Goal: Information Seeking & Learning: Learn about a topic

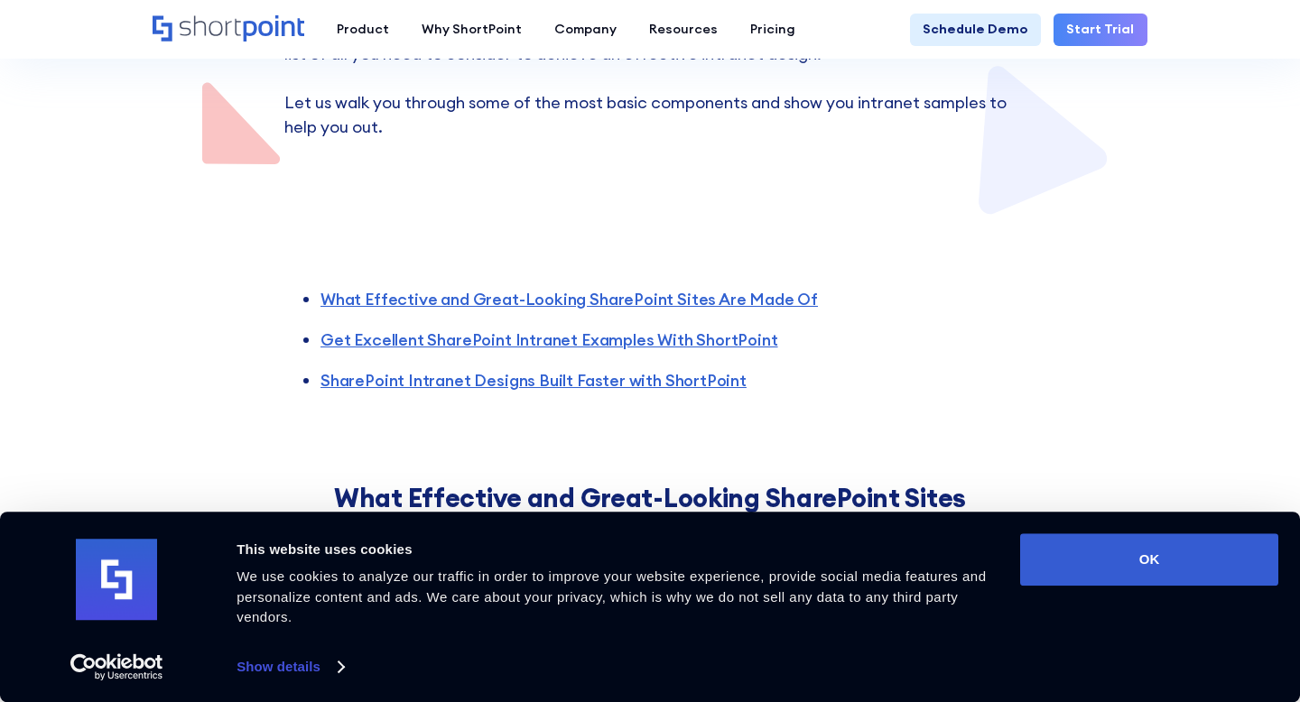
scroll to position [491, 0]
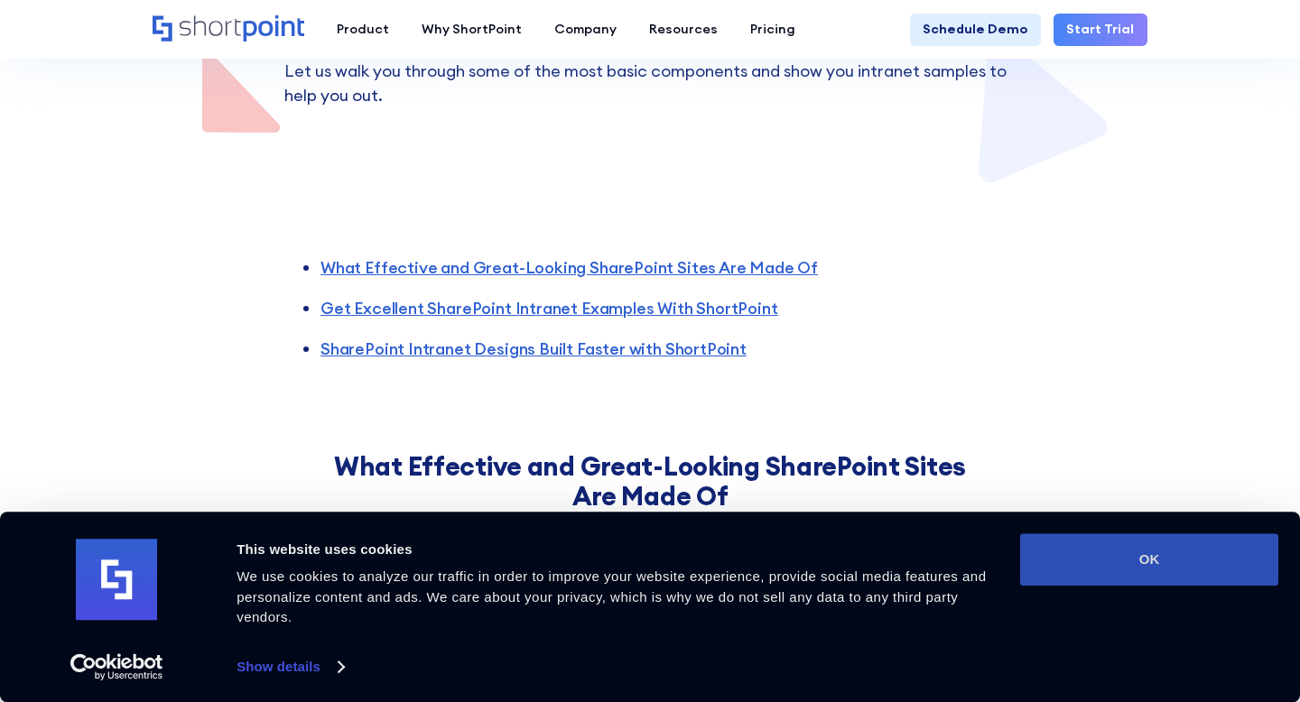
click at [1104, 533] on button "OK" at bounding box center [1149, 559] width 258 height 52
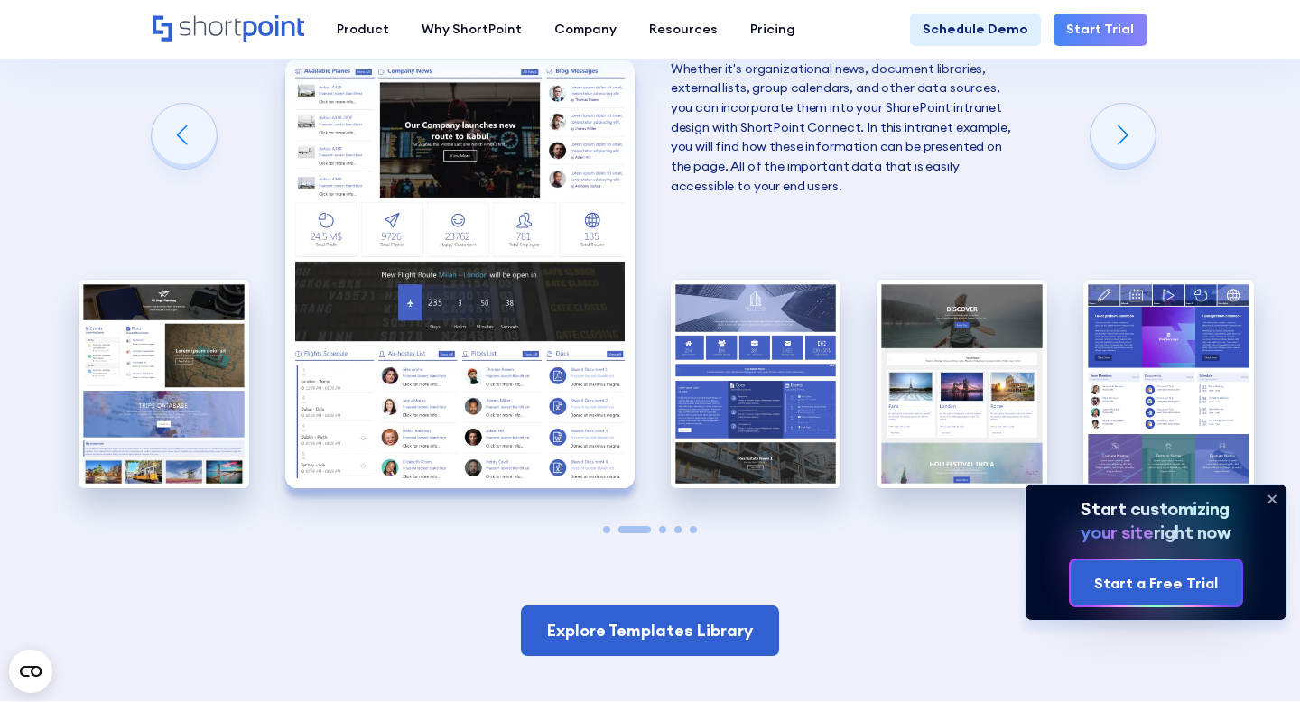
scroll to position [2624, 0]
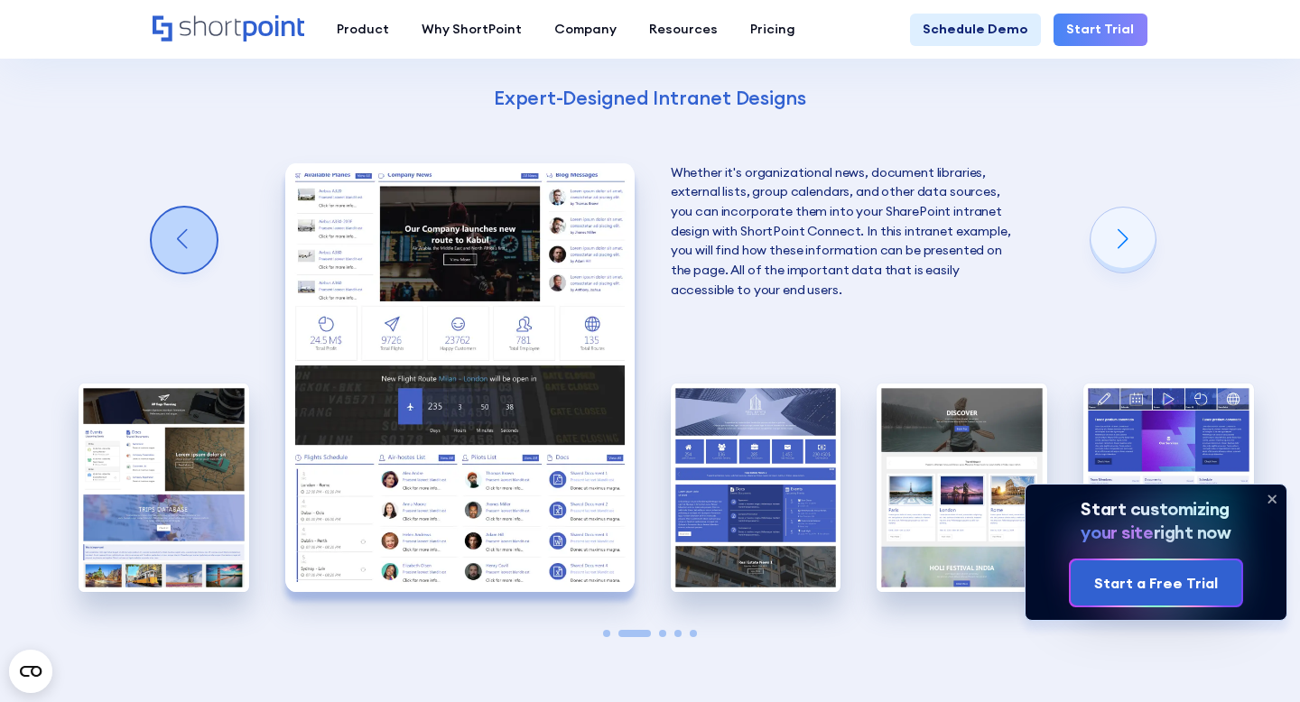
click at [184, 246] on div "Previous slide" at bounding box center [184, 240] width 65 height 65
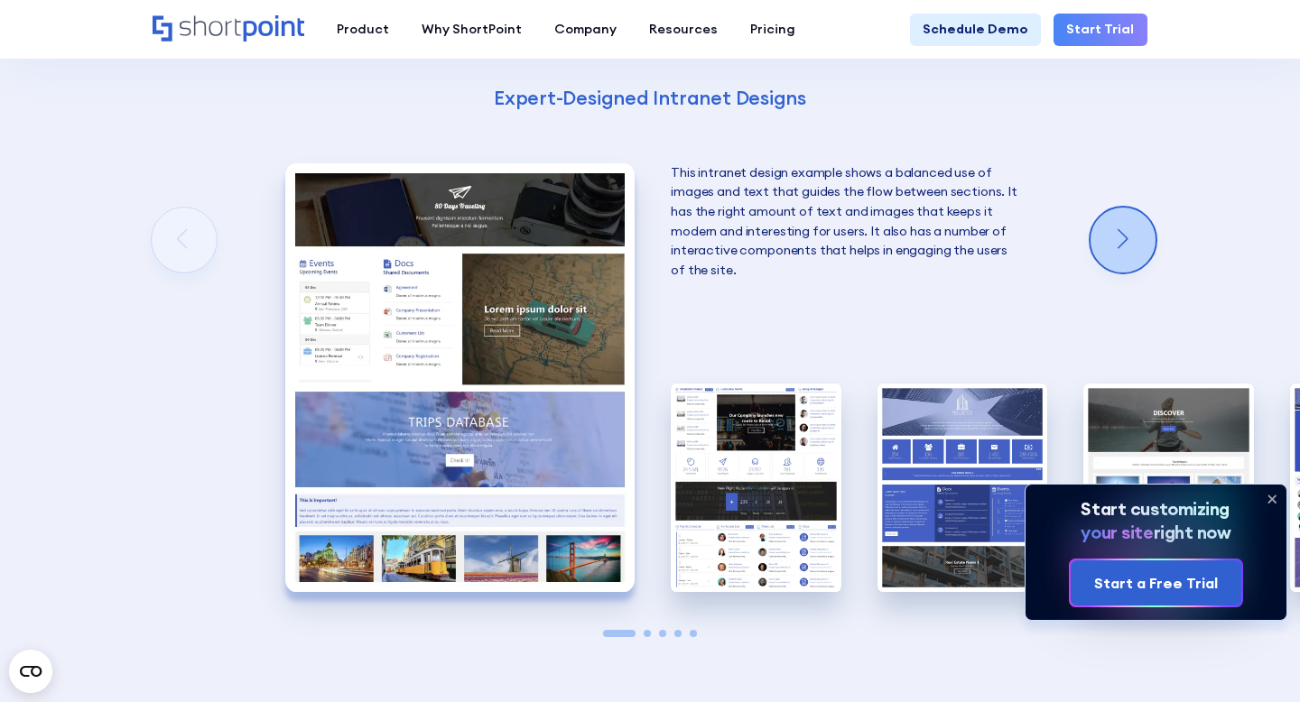
click at [1096, 236] on div "Next slide" at bounding box center [1122, 240] width 65 height 65
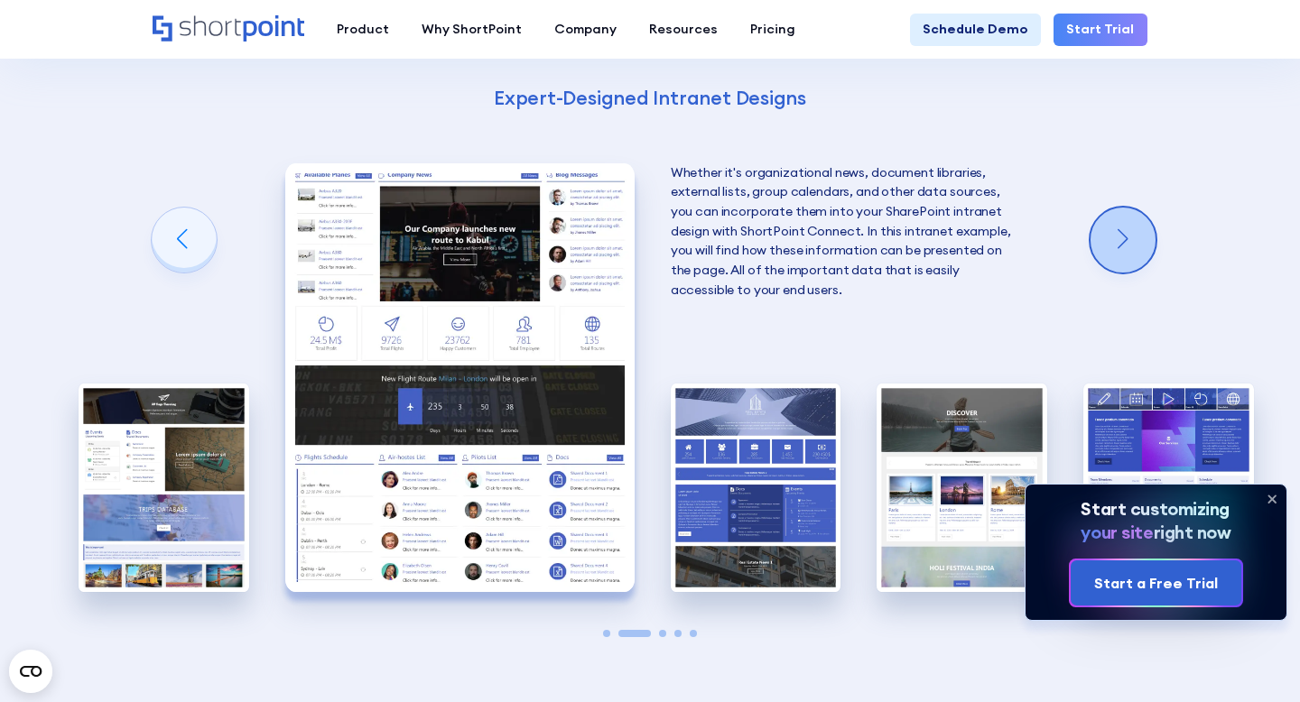
click at [1096, 236] on div "Next slide" at bounding box center [1122, 240] width 65 height 65
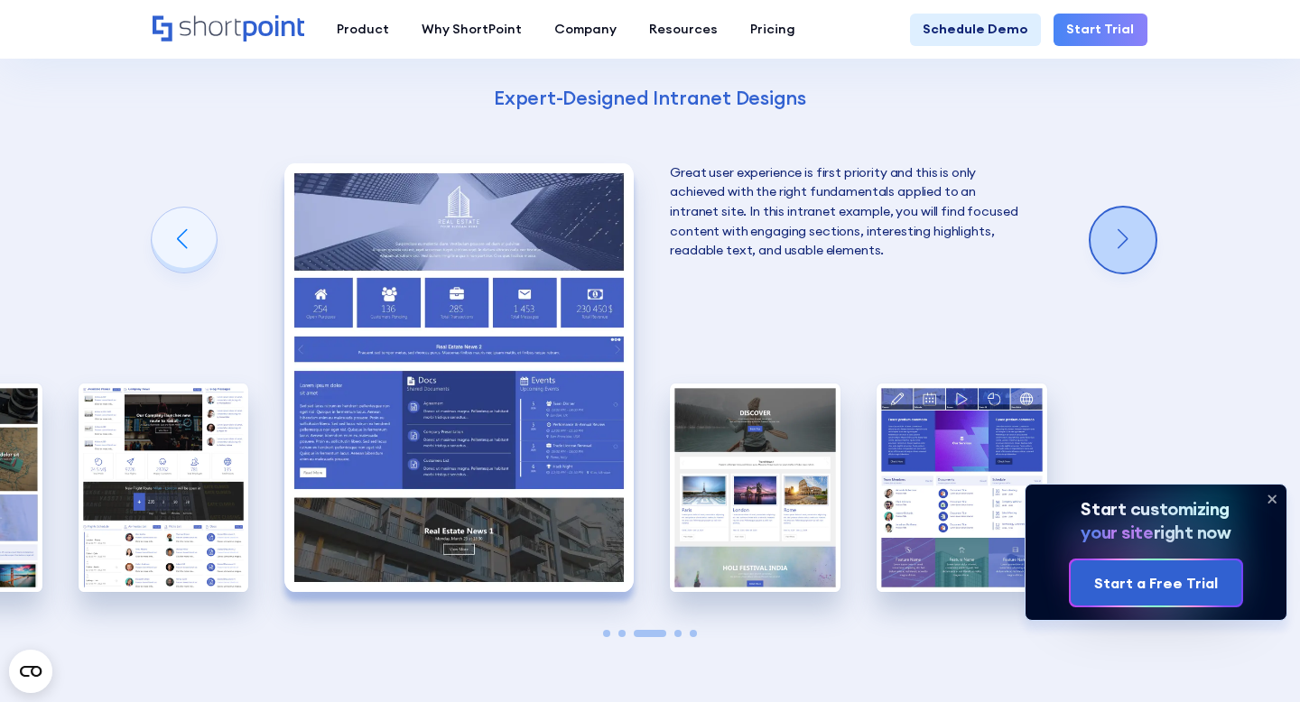
click at [1096, 236] on div "Next slide" at bounding box center [1122, 240] width 65 height 65
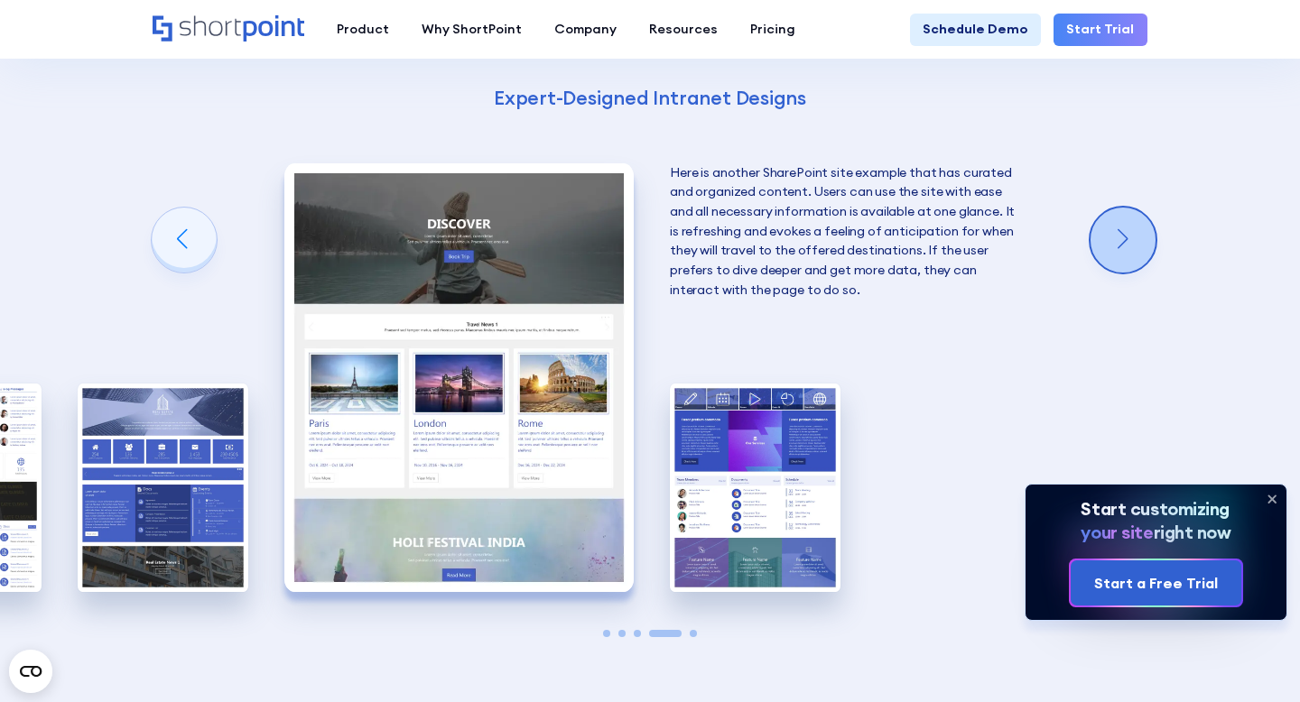
click at [1096, 236] on div "Next slide" at bounding box center [1122, 240] width 65 height 65
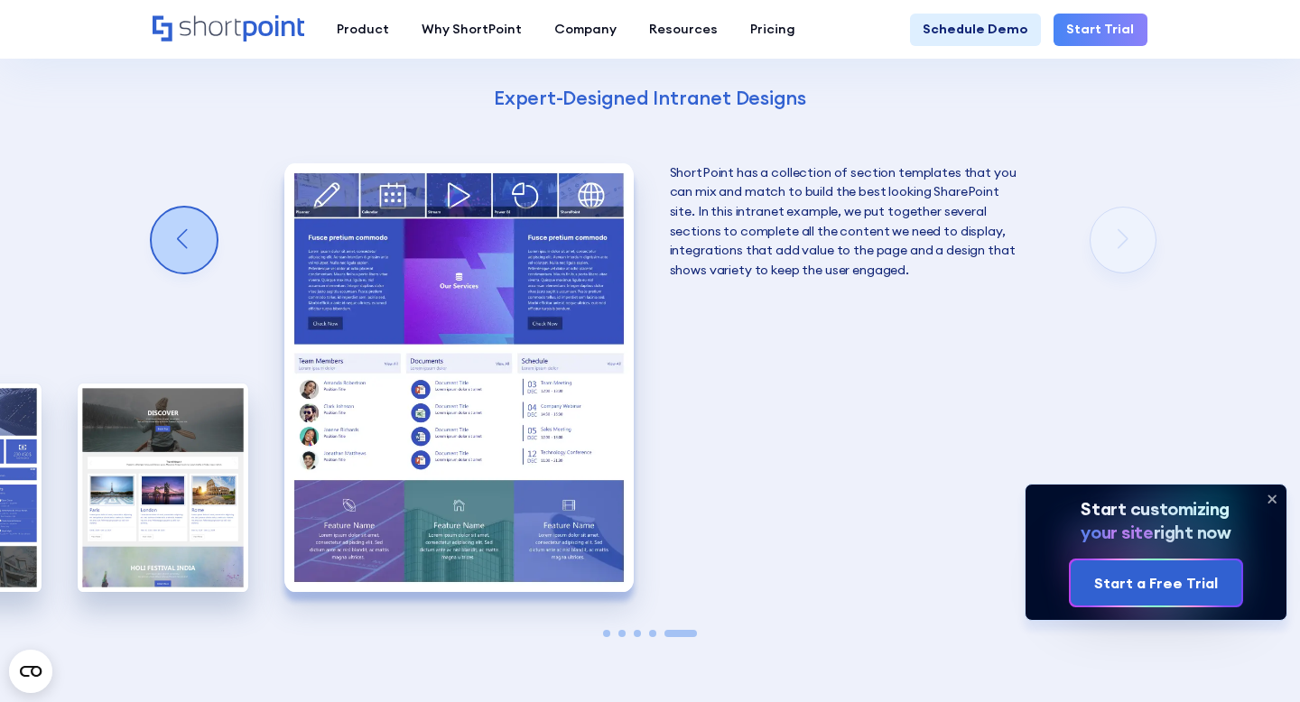
click at [188, 255] on div "Previous slide" at bounding box center [184, 240] width 65 height 65
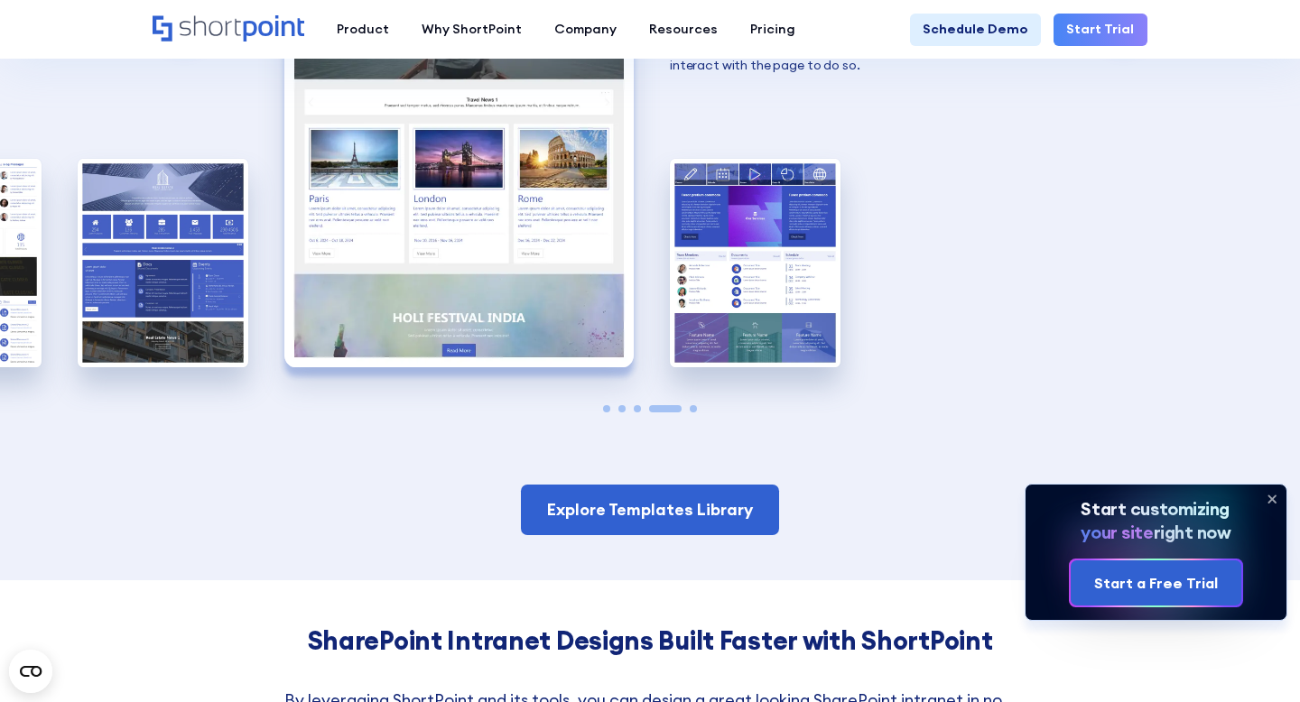
scroll to position [2991, 0]
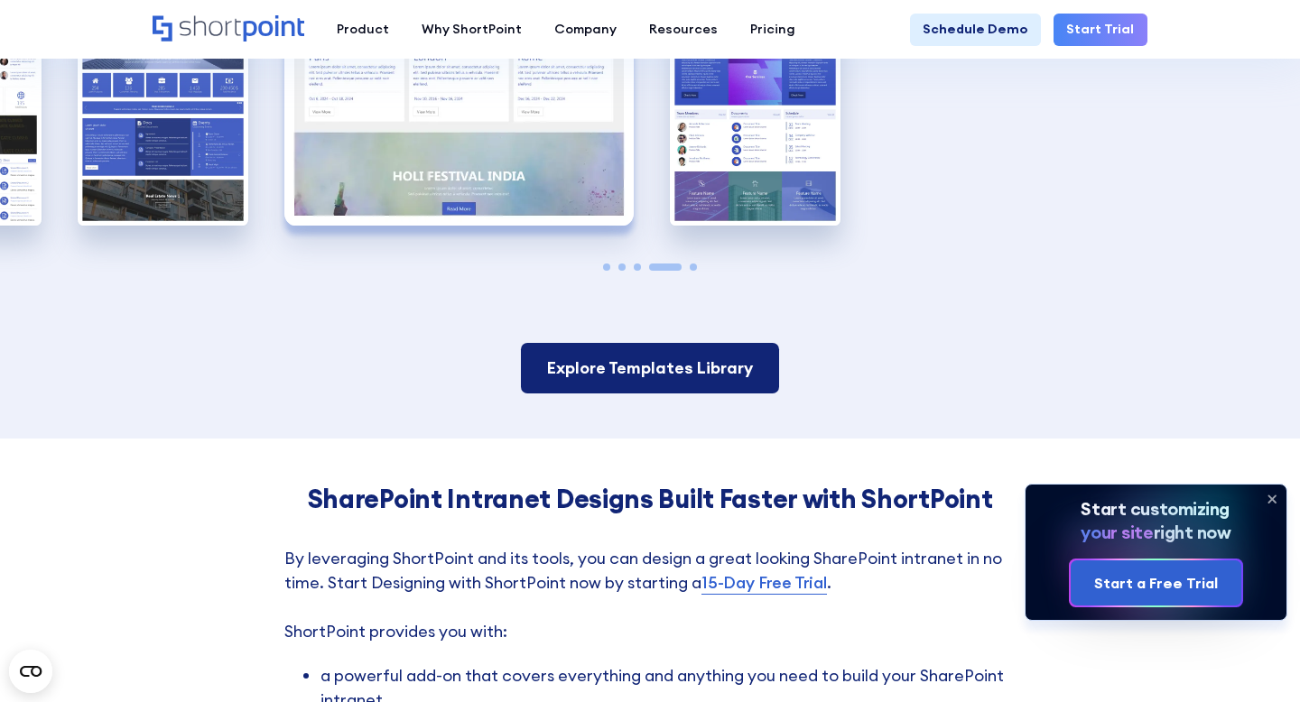
click at [673, 384] on link "Explore Templates Library" at bounding box center [650, 368] width 258 height 51
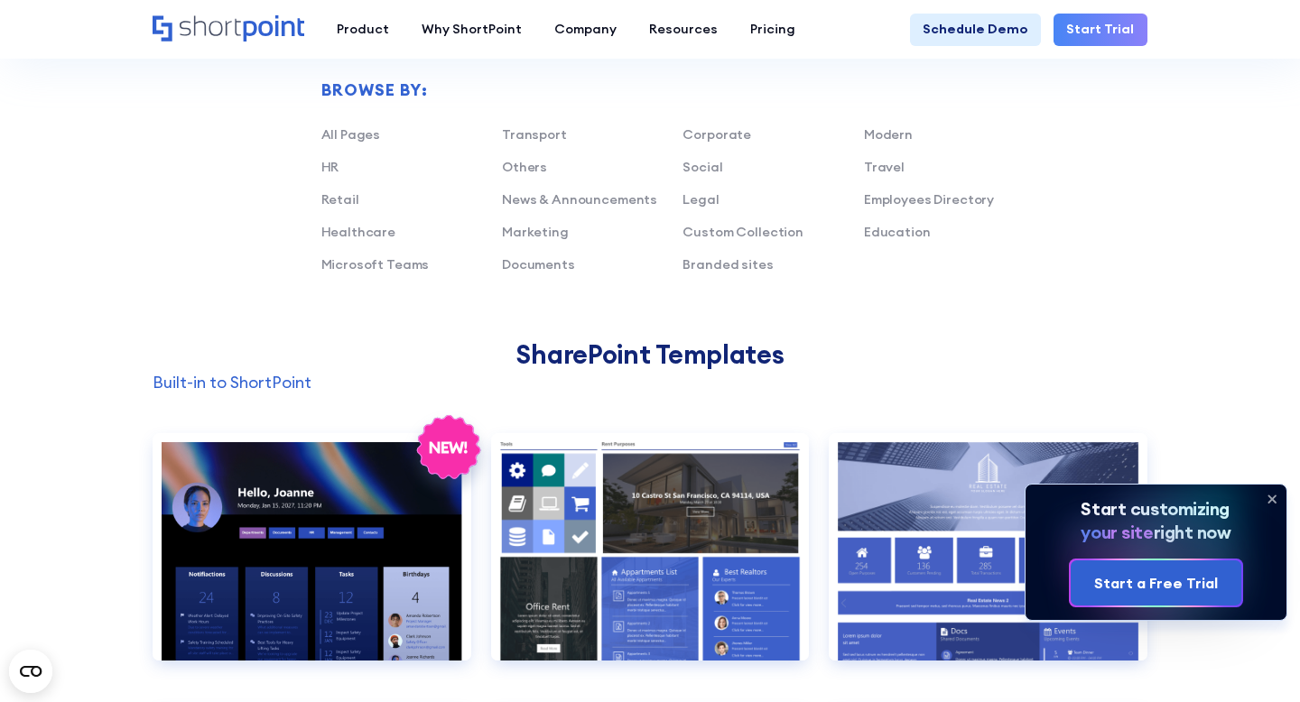
scroll to position [1123, 0]
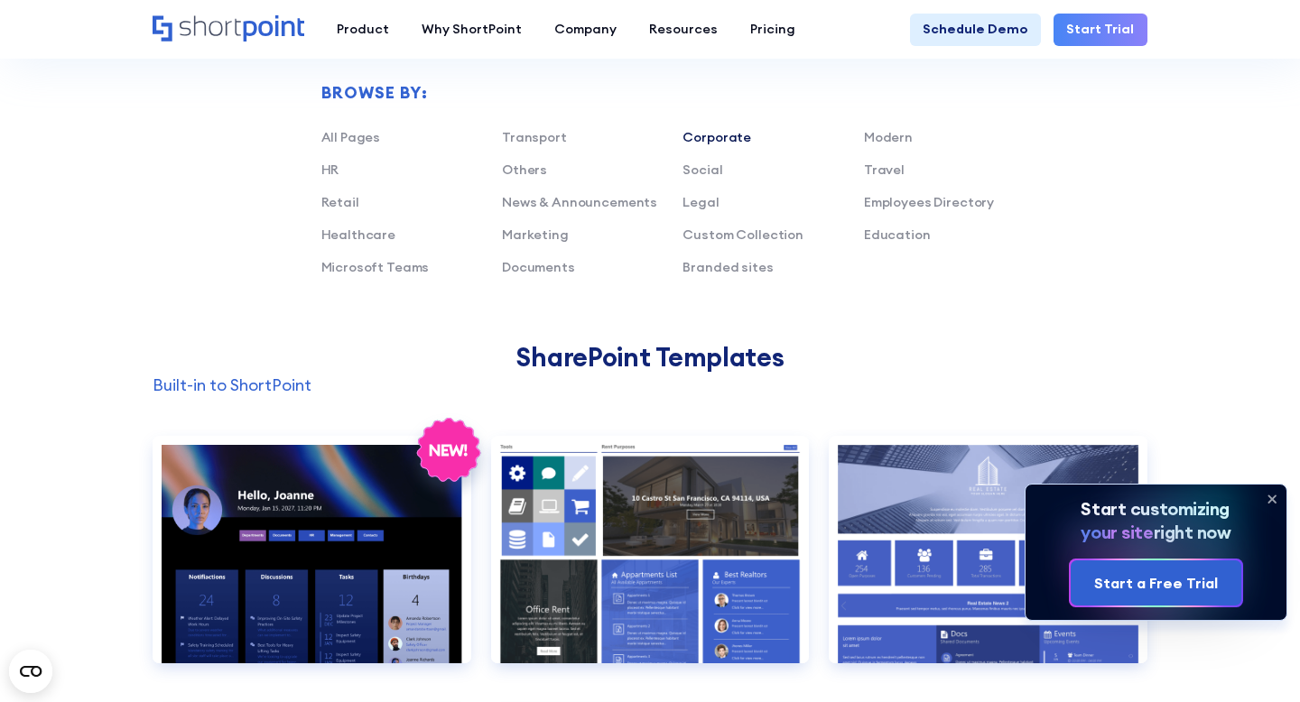
click at [716, 141] on link "Corporate" at bounding box center [716, 137] width 69 height 16
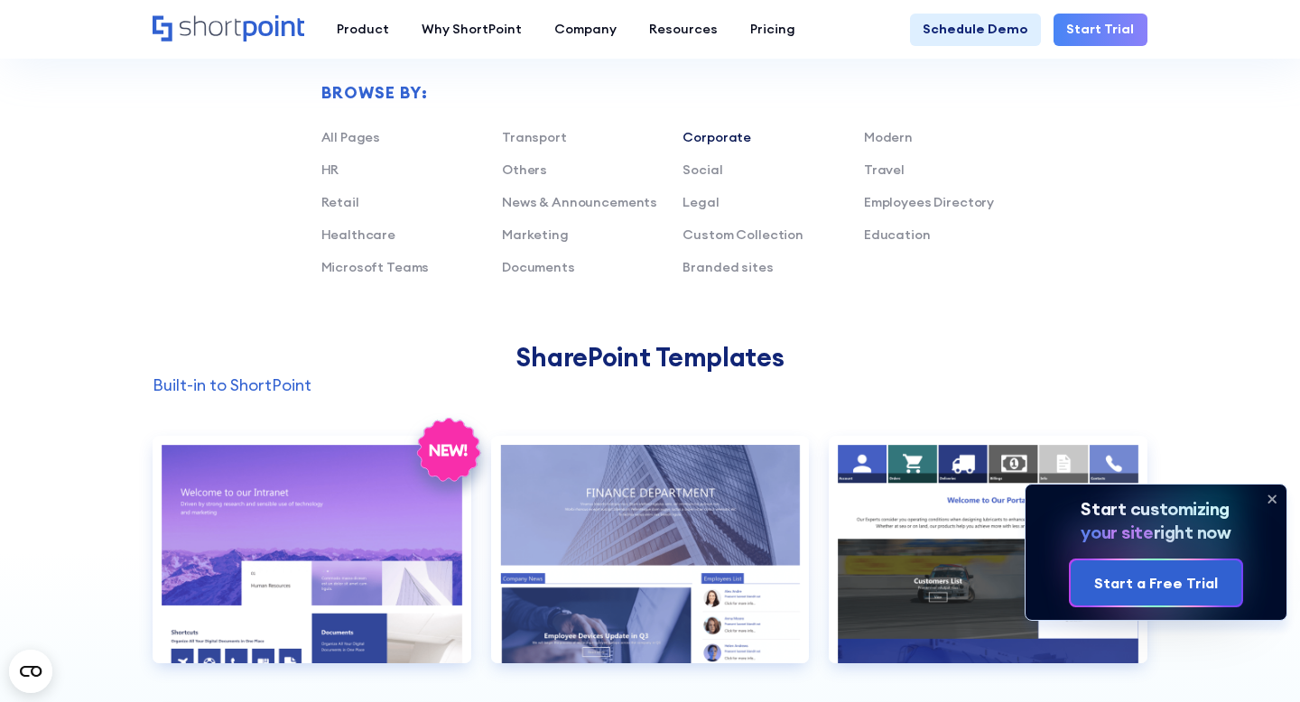
scroll to position [1290, 0]
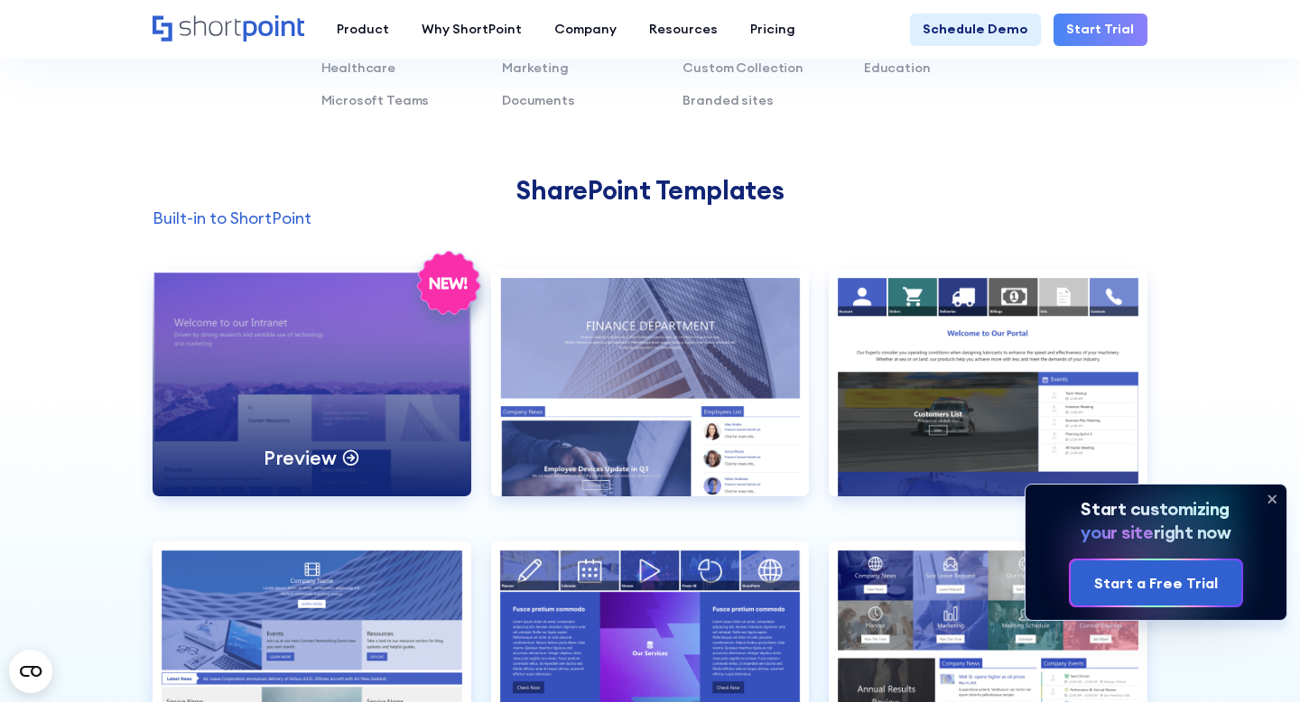
click at [354, 409] on div "Preview" at bounding box center [312, 382] width 319 height 227
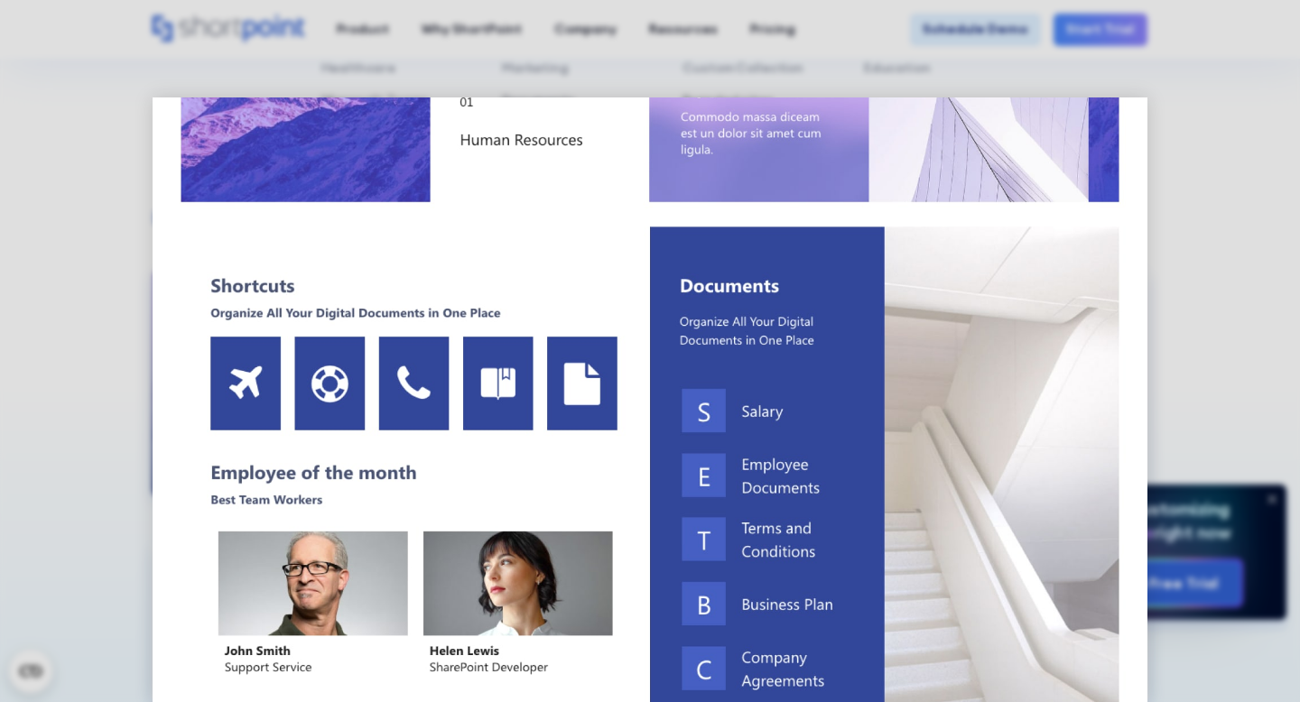
scroll to position [473, 0]
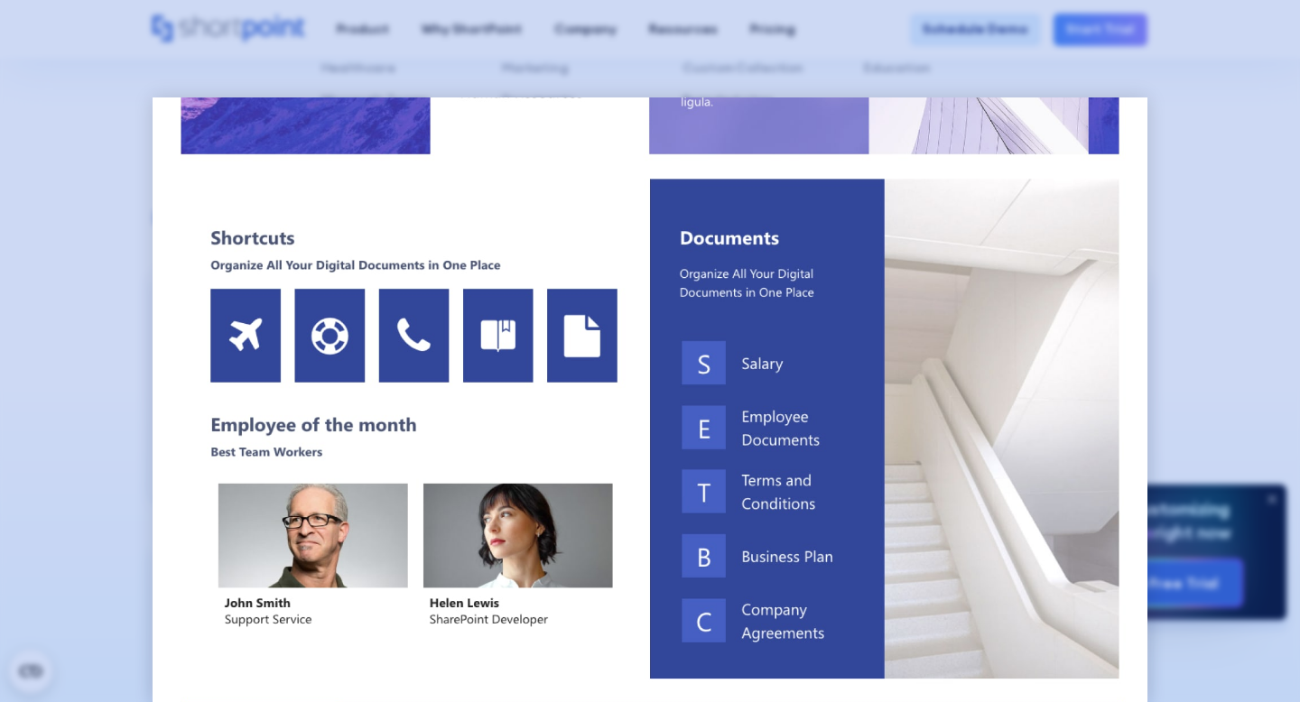
click at [1217, 102] on div at bounding box center [650, 351] width 1300 height 702
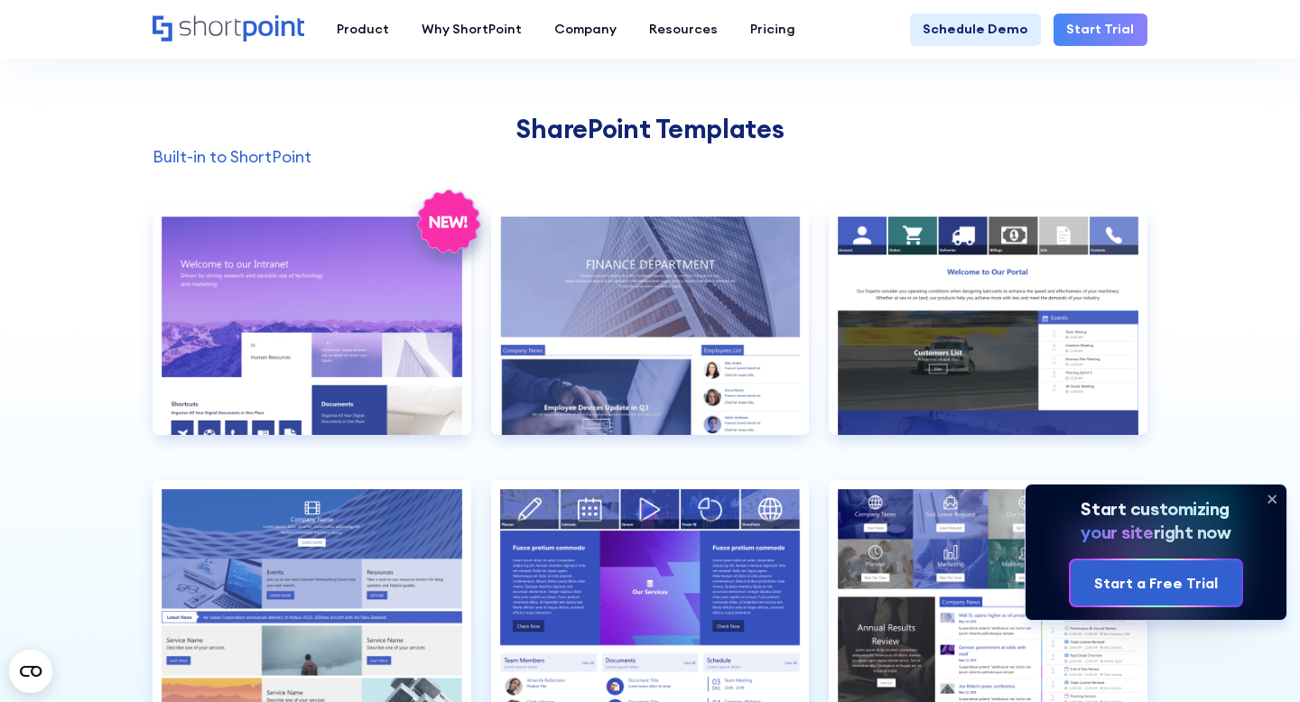
scroll to position [1348, 0]
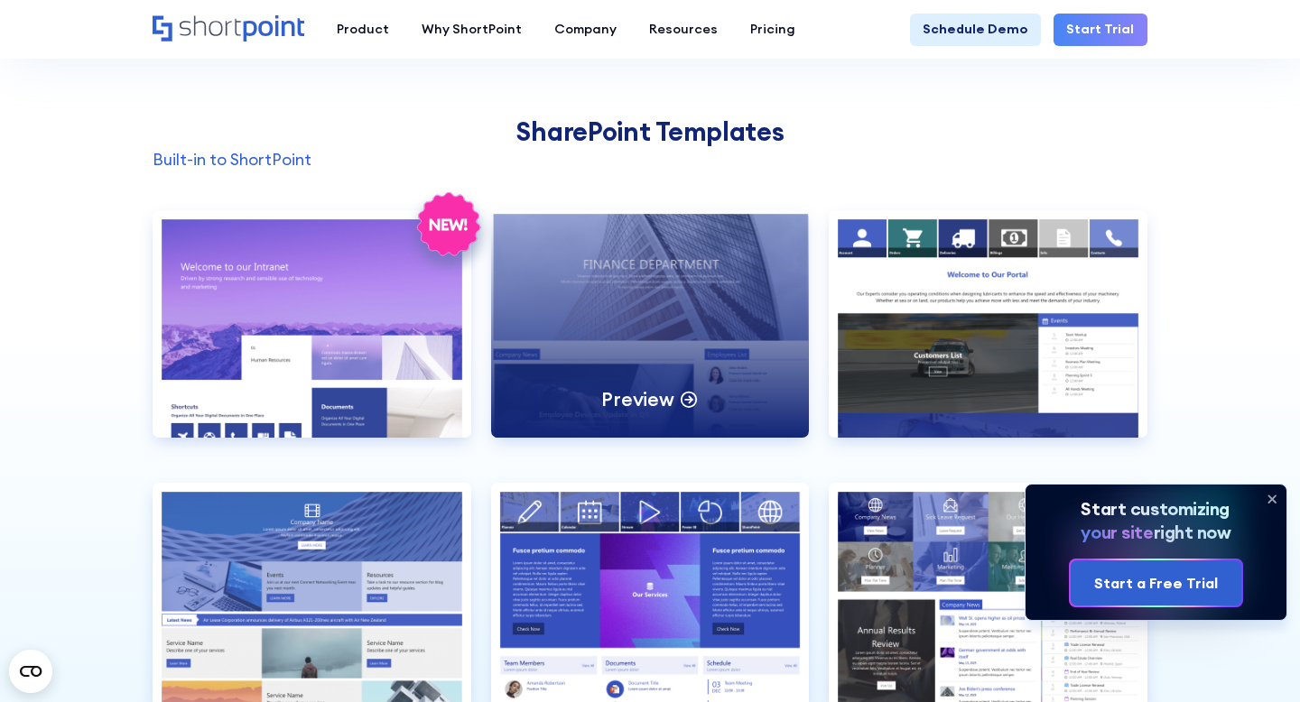
click at [716, 376] on div "Preview" at bounding box center [650, 323] width 319 height 227
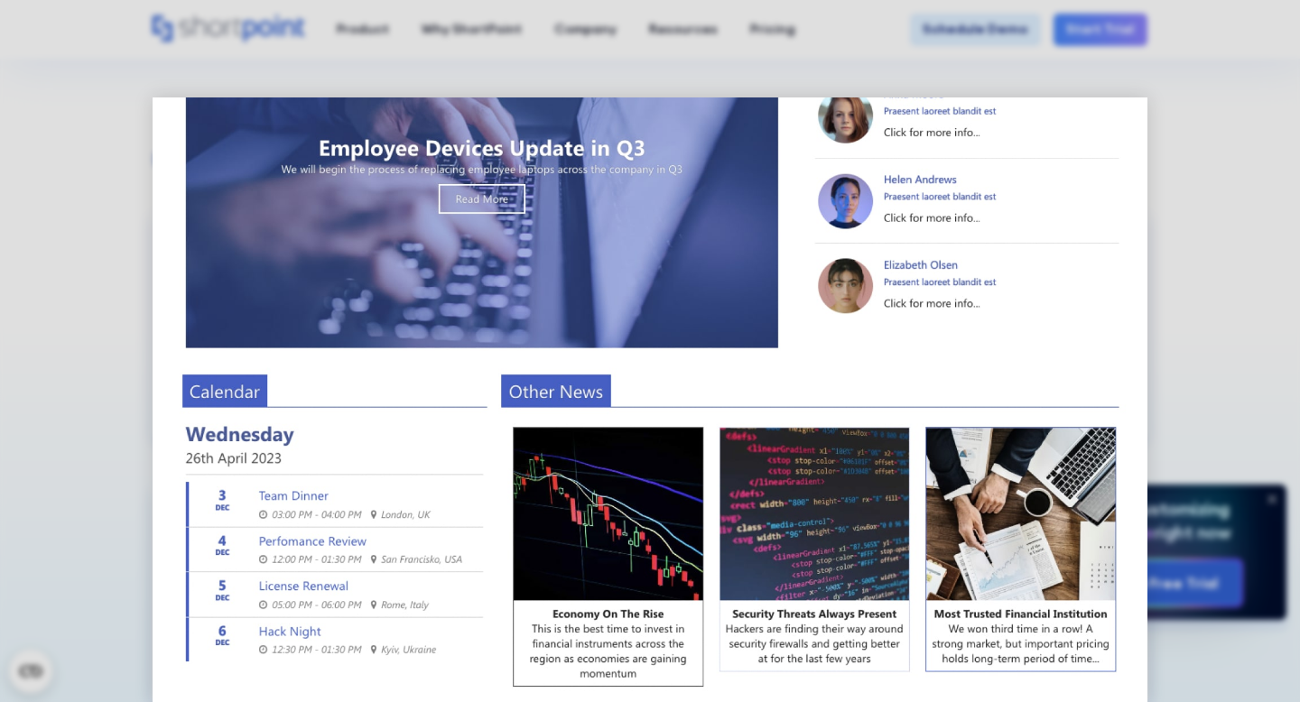
scroll to position [601, 0]
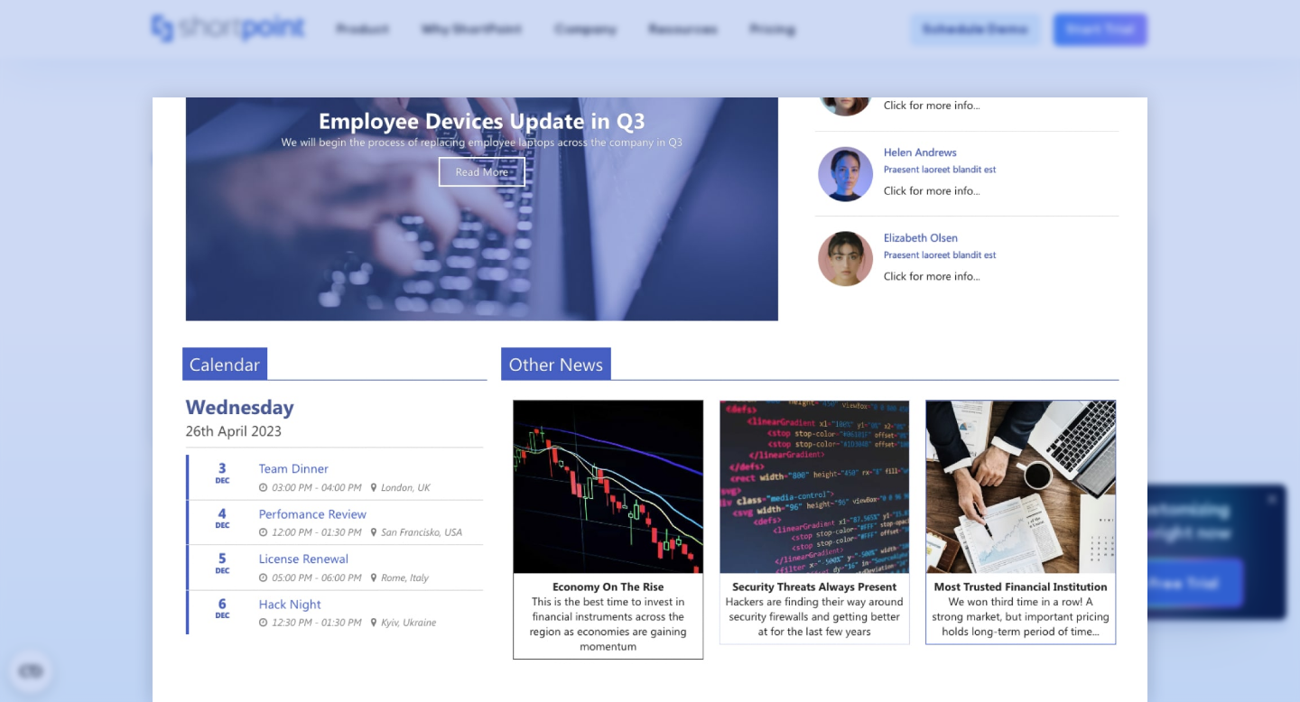
click at [1291, 114] on div at bounding box center [650, 351] width 1300 height 702
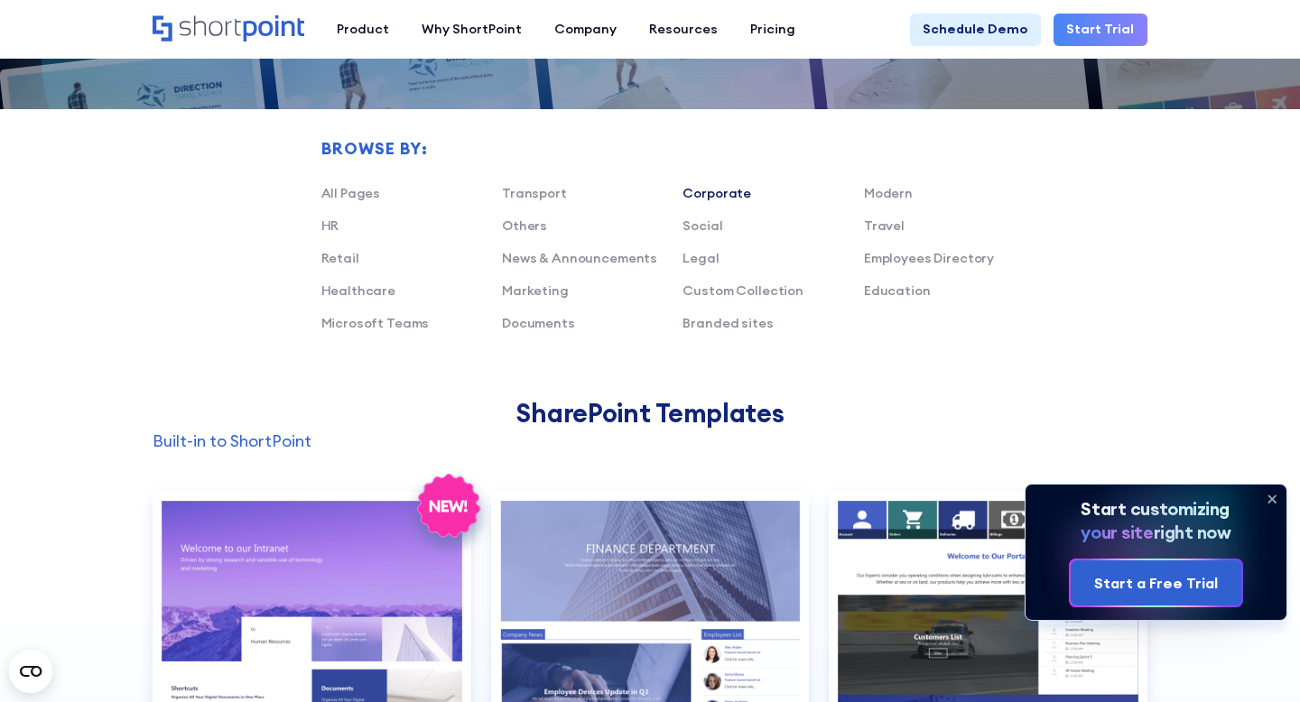
scroll to position [1059, 0]
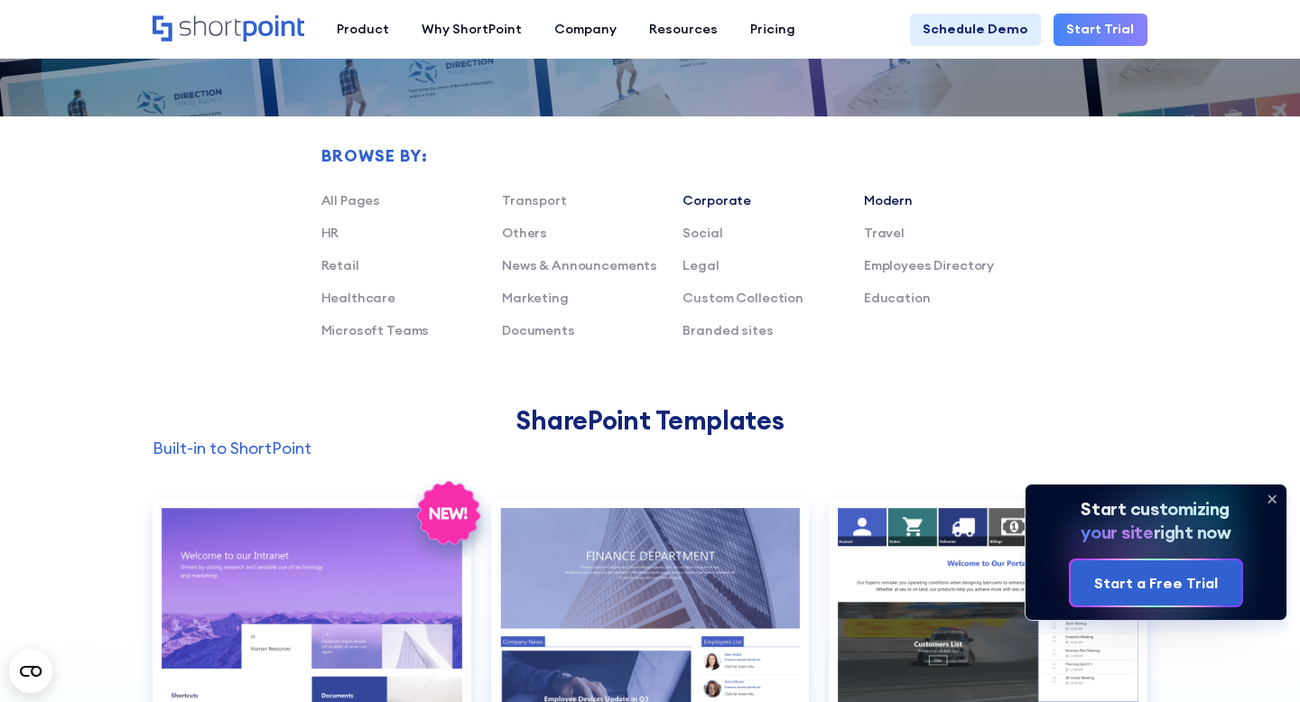
click at [880, 196] on link "Modern" at bounding box center [888, 200] width 49 height 16
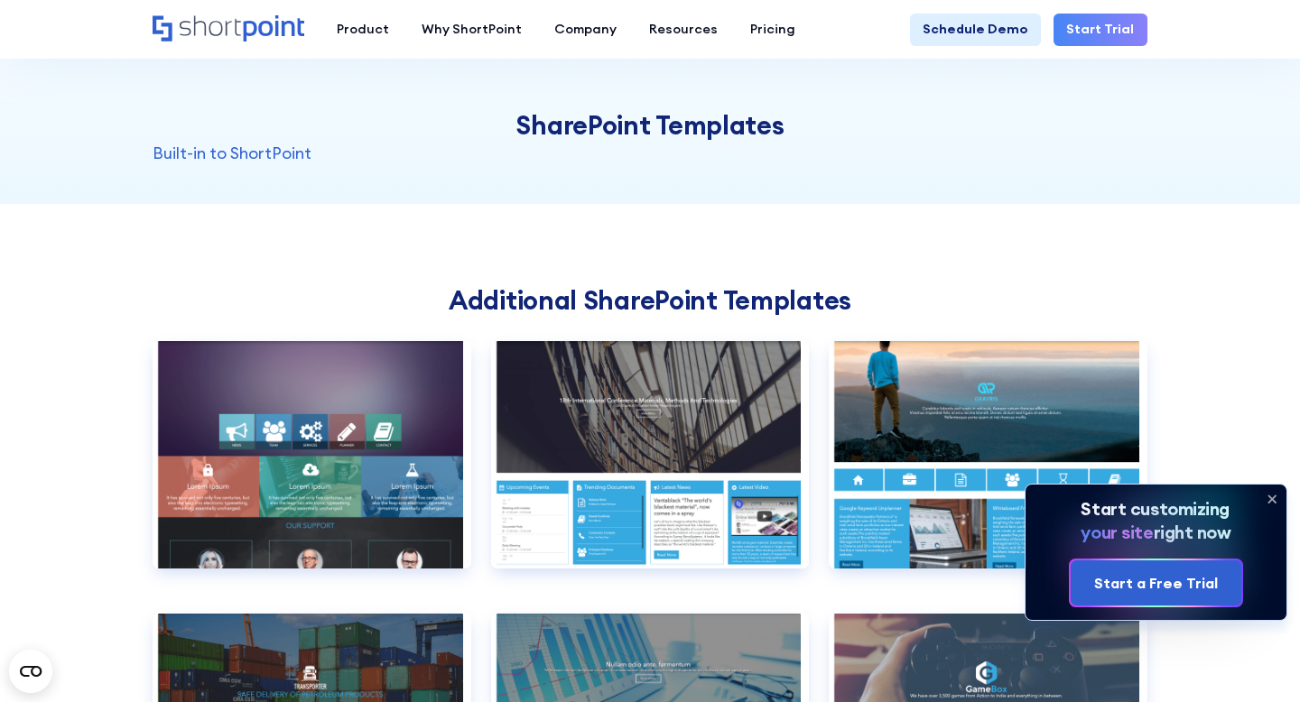
scroll to position [1392, 0]
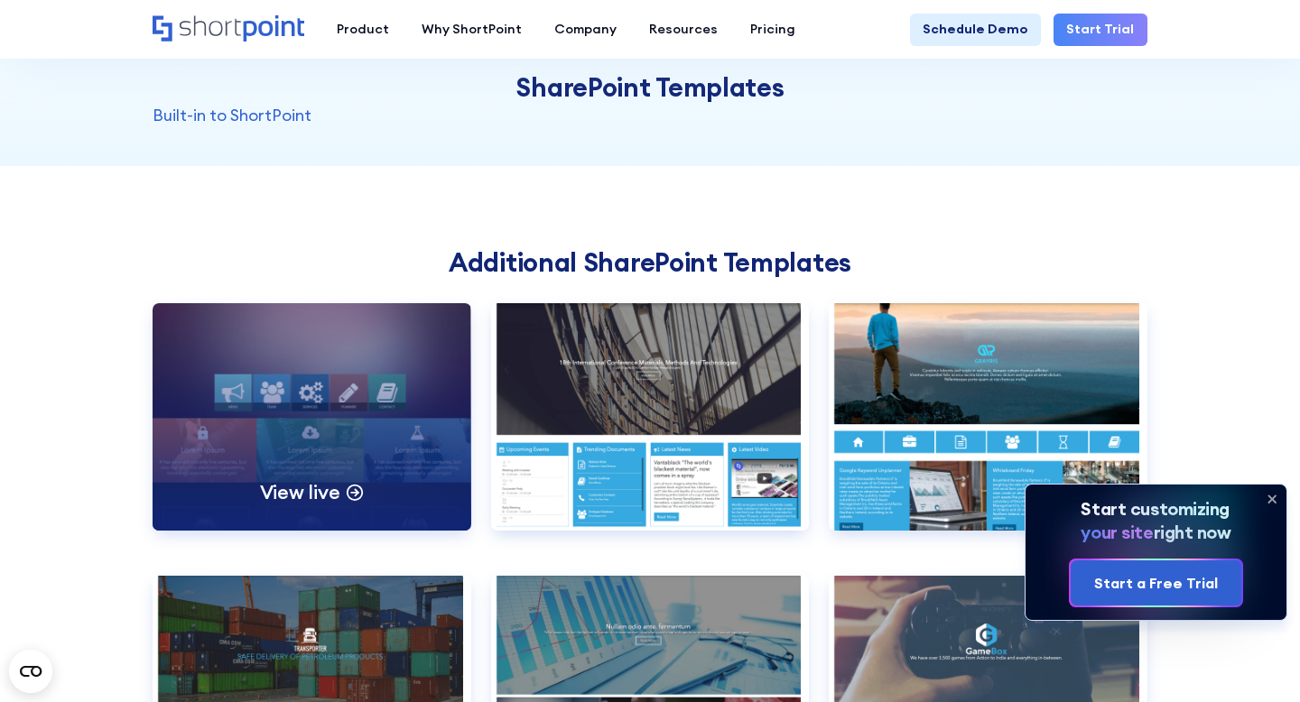
click at [360, 462] on div "View live" at bounding box center [312, 416] width 319 height 227
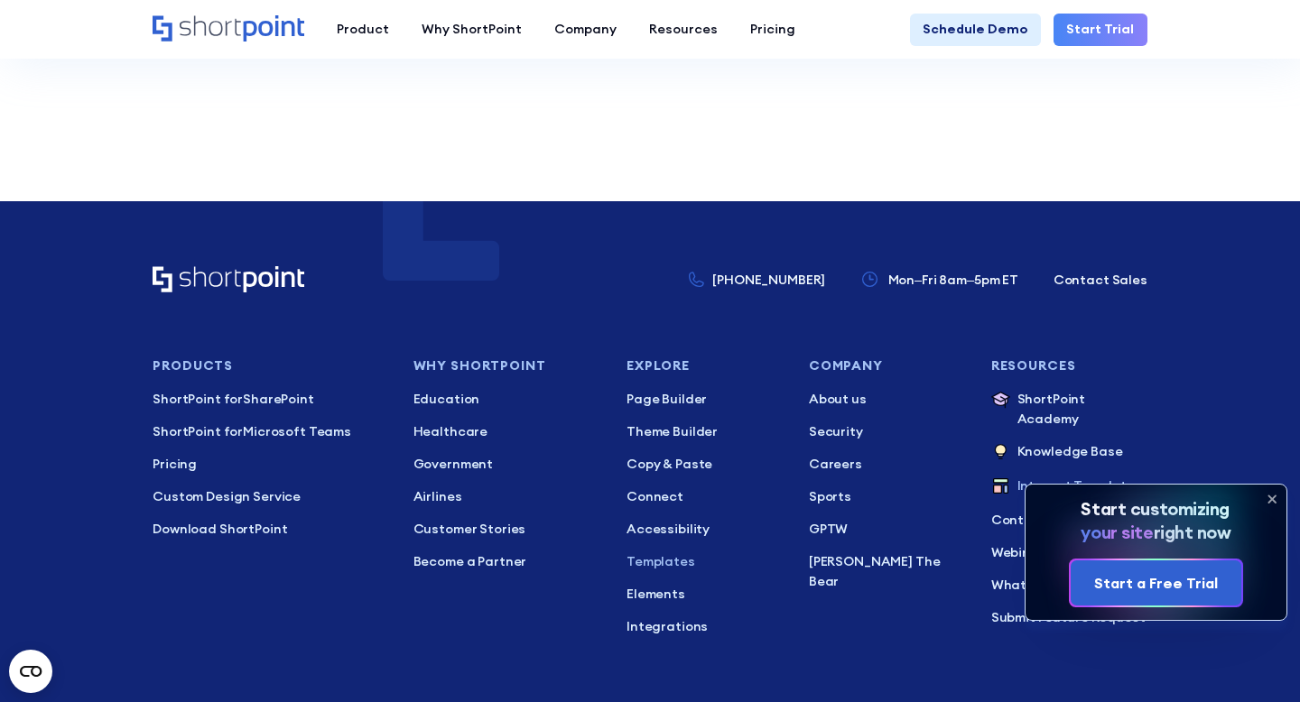
scroll to position [4691, 0]
